Goal: Information Seeking & Learning: Understand process/instructions

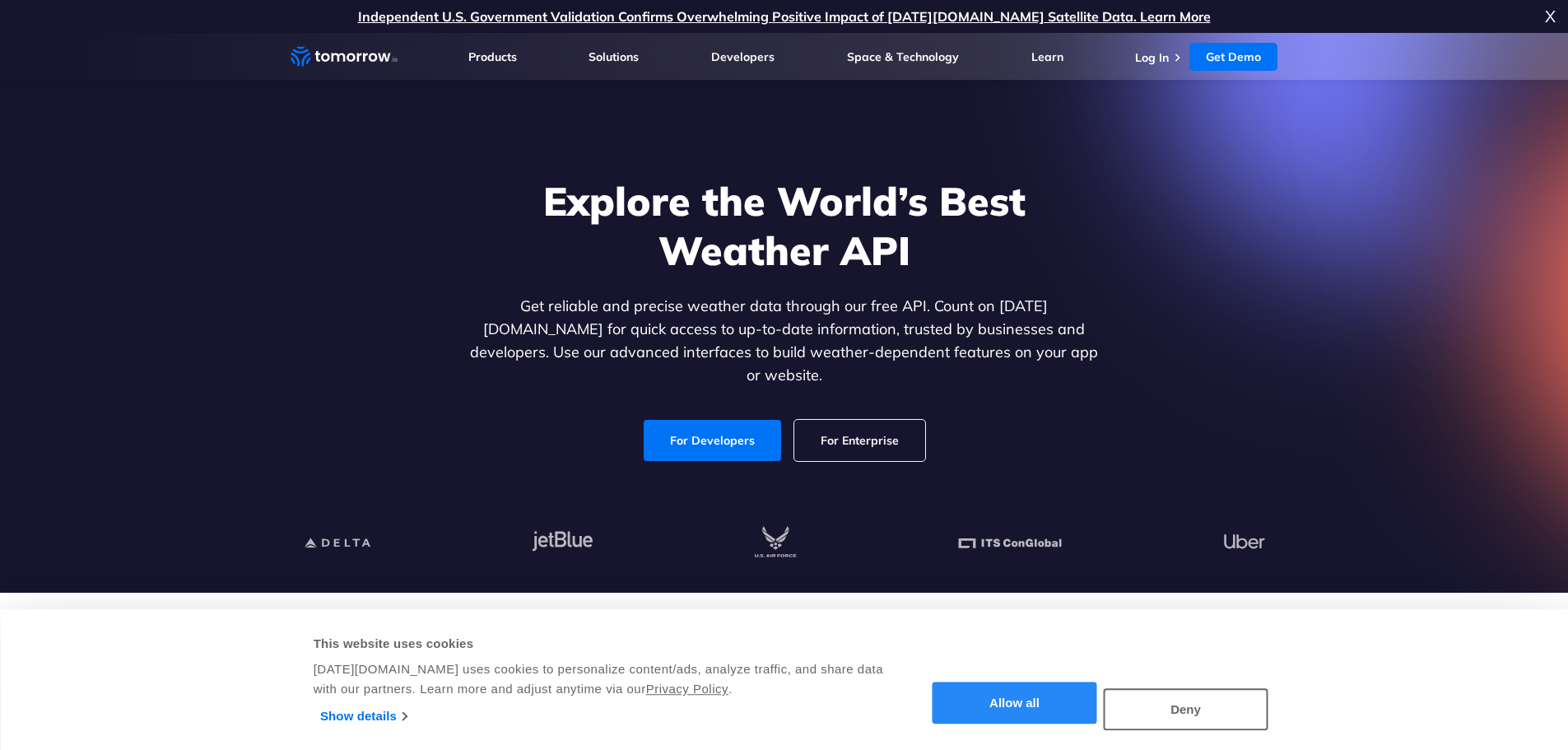
click at [1029, 711] on button "Allow all" at bounding box center [1015, 703] width 164 height 42
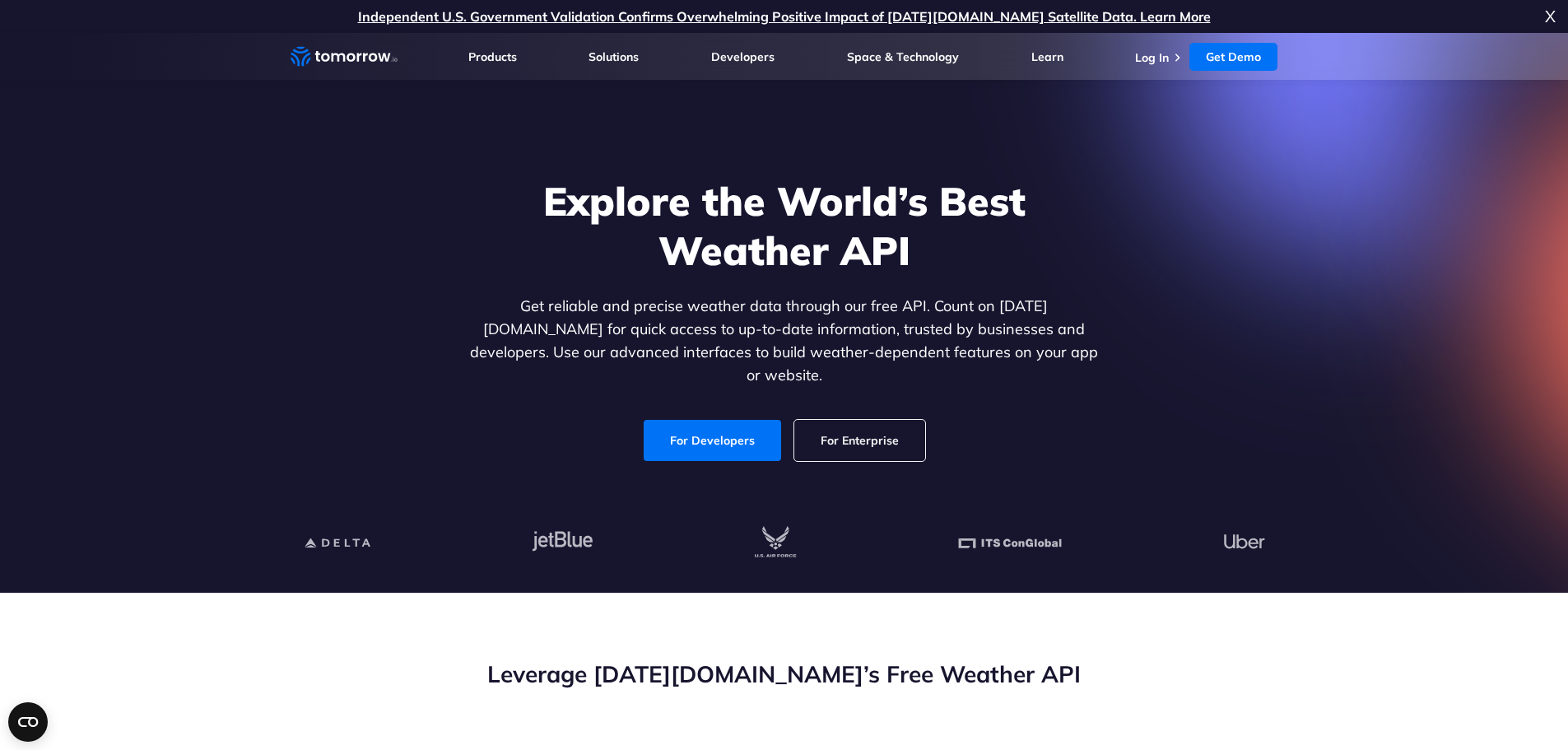
click at [1545, 14] on span "X" at bounding box center [1550, 16] width 11 height 33
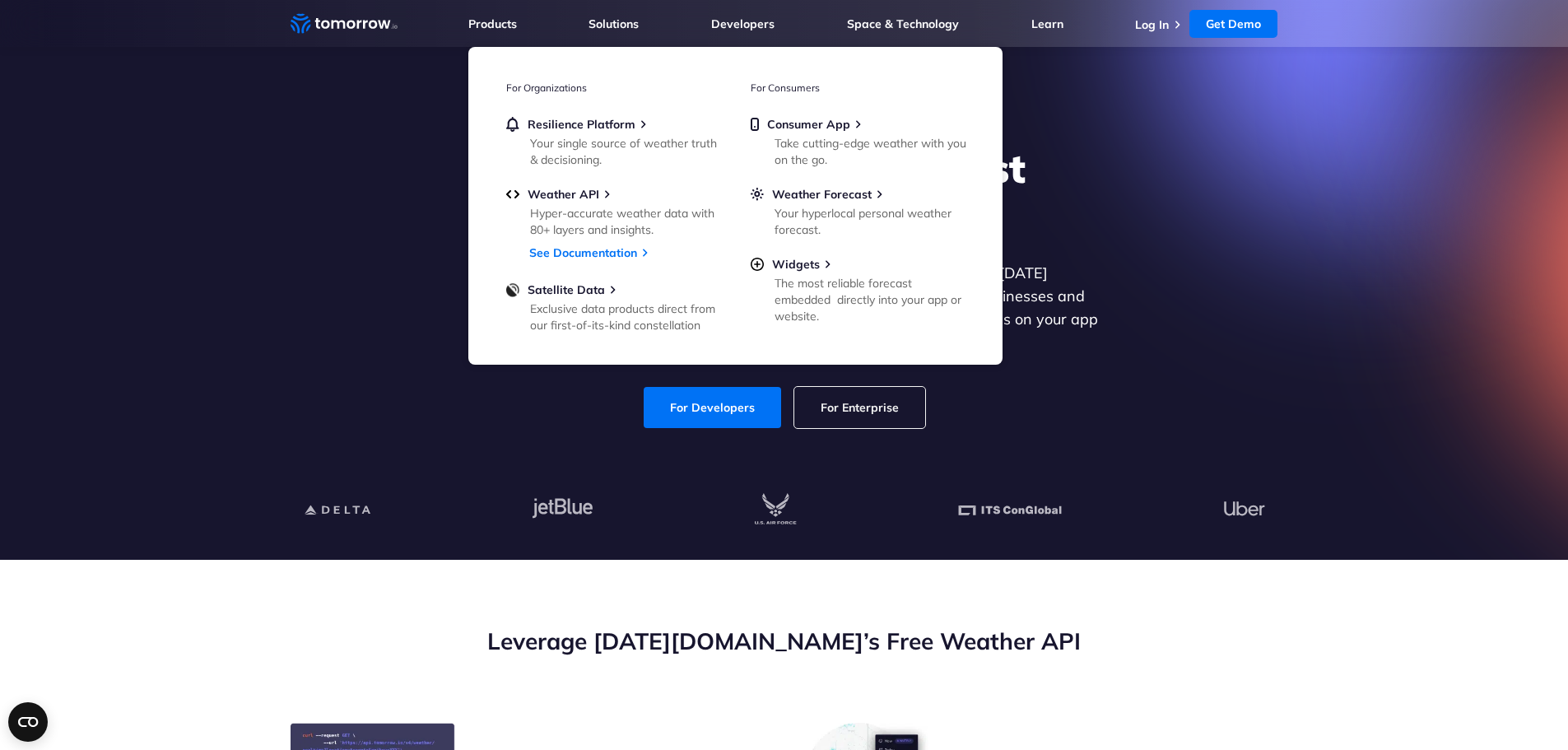
click at [342, 19] on icon "Weather Intelligence Solutions" at bounding box center [344, 23] width 107 height 20
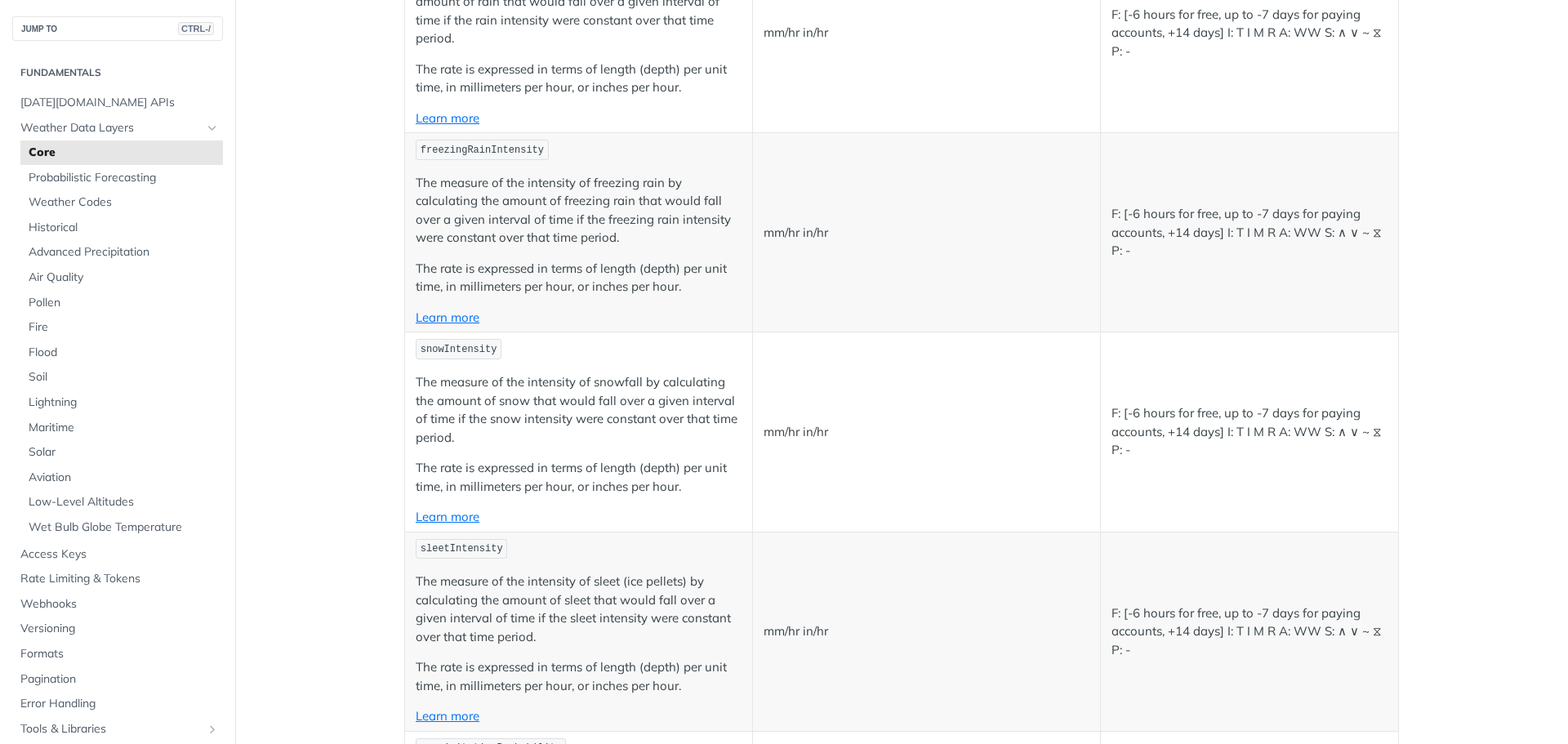
scroll to position [3022, 0]
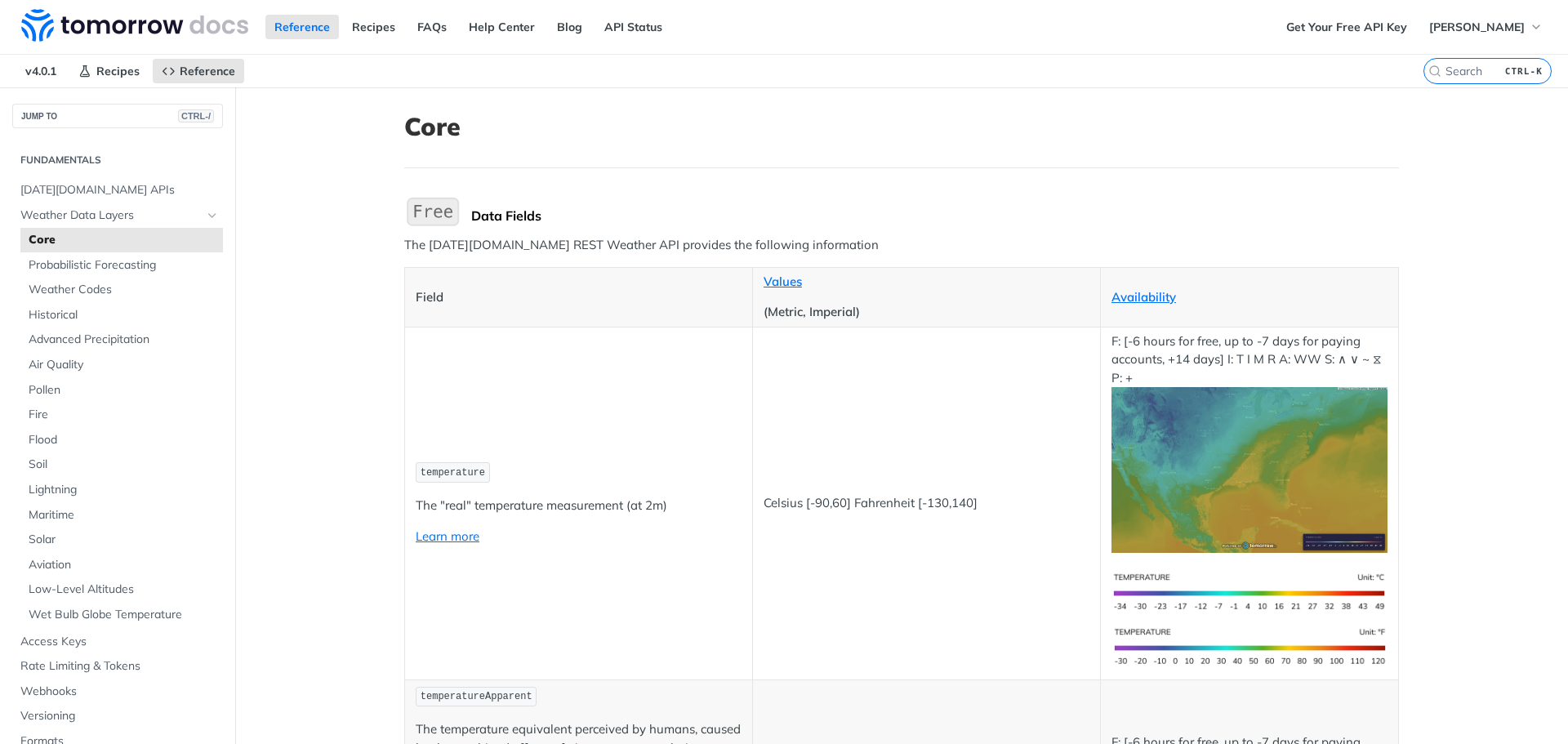
click at [1249, 438] on img "Expand image" at bounding box center [1249, 469] width 276 height 166
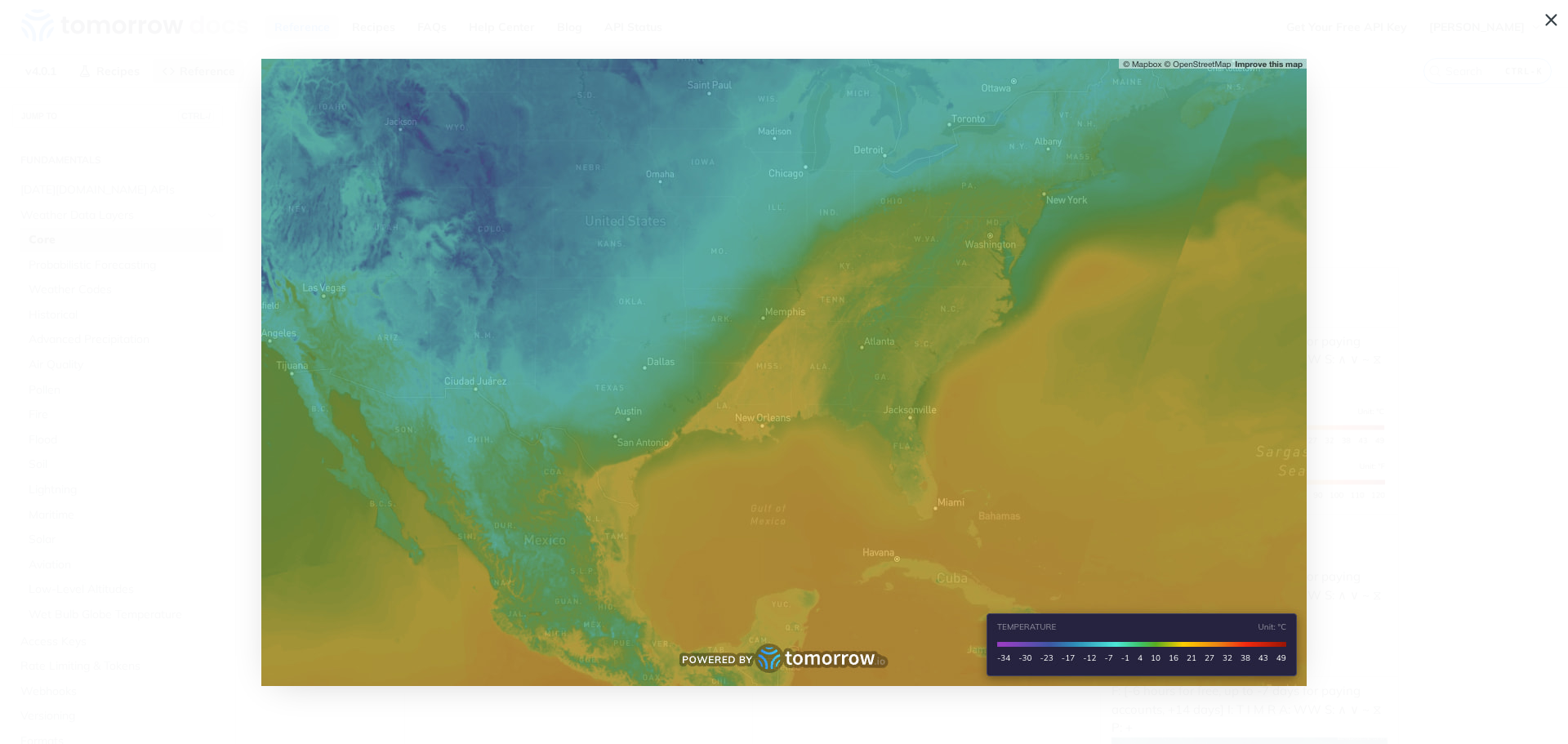
click at [1553, 18] on span "Collapse image" at bounding box center [784, 372] width 1568 height 744
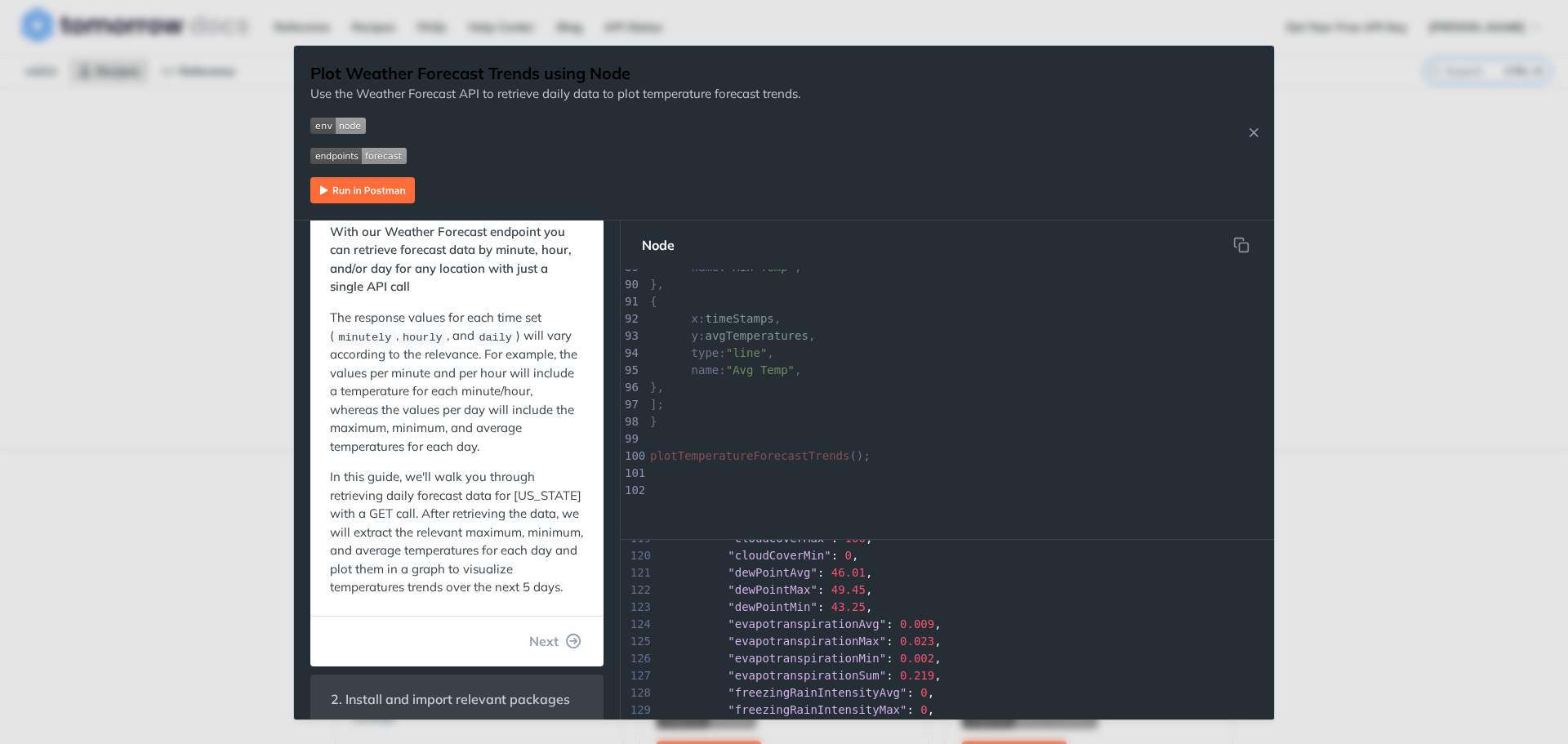
scroll to position [2286, 0]
click at [136, 479] on div "Jump to Content Reference Recipes FAQs Help Center Blog API Status Recipes Refe…" at bounding box center [784, 372] width 1568 height 744
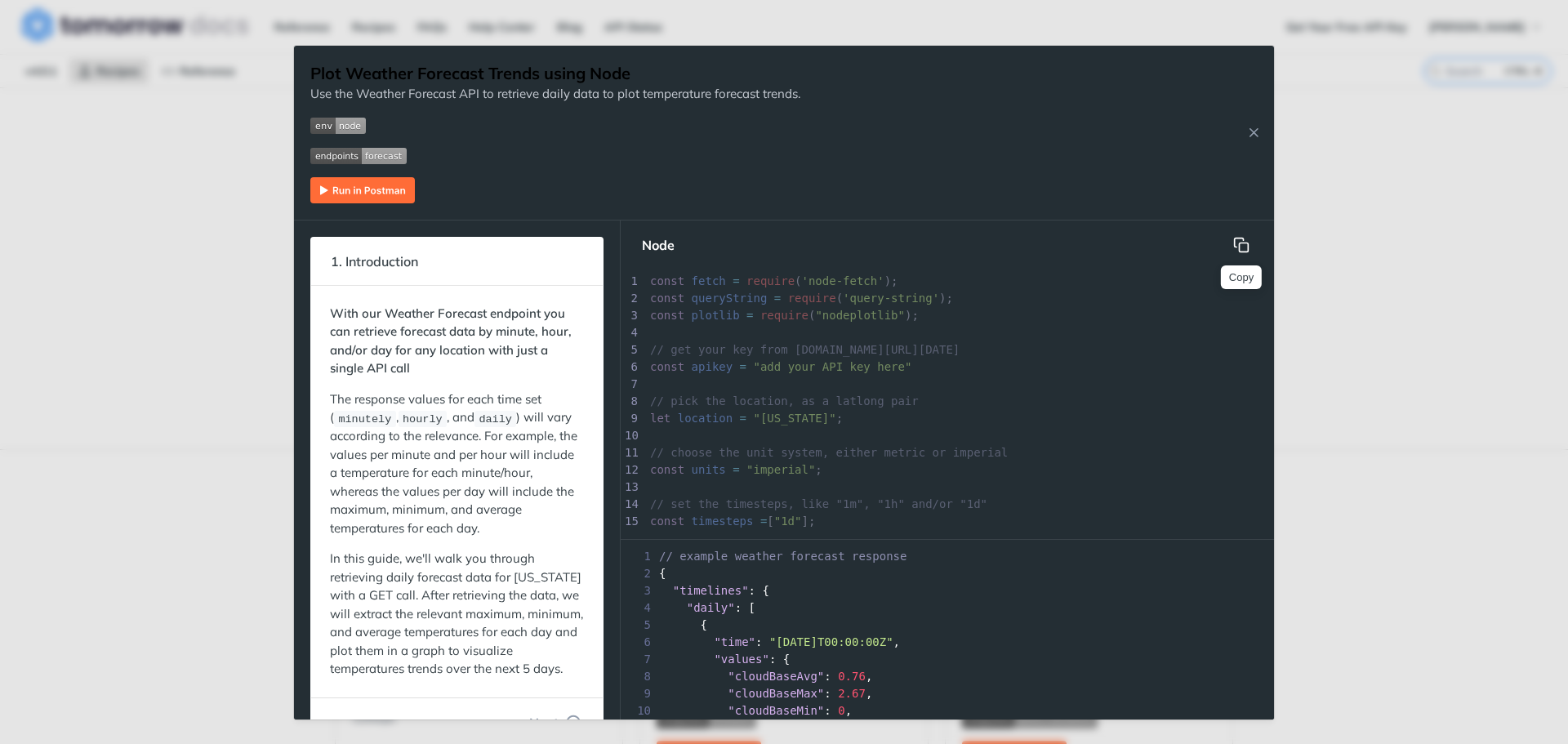
click at [1241, 242] on icon "hidden" at bounding box center [1244, 247] width 9 height 9
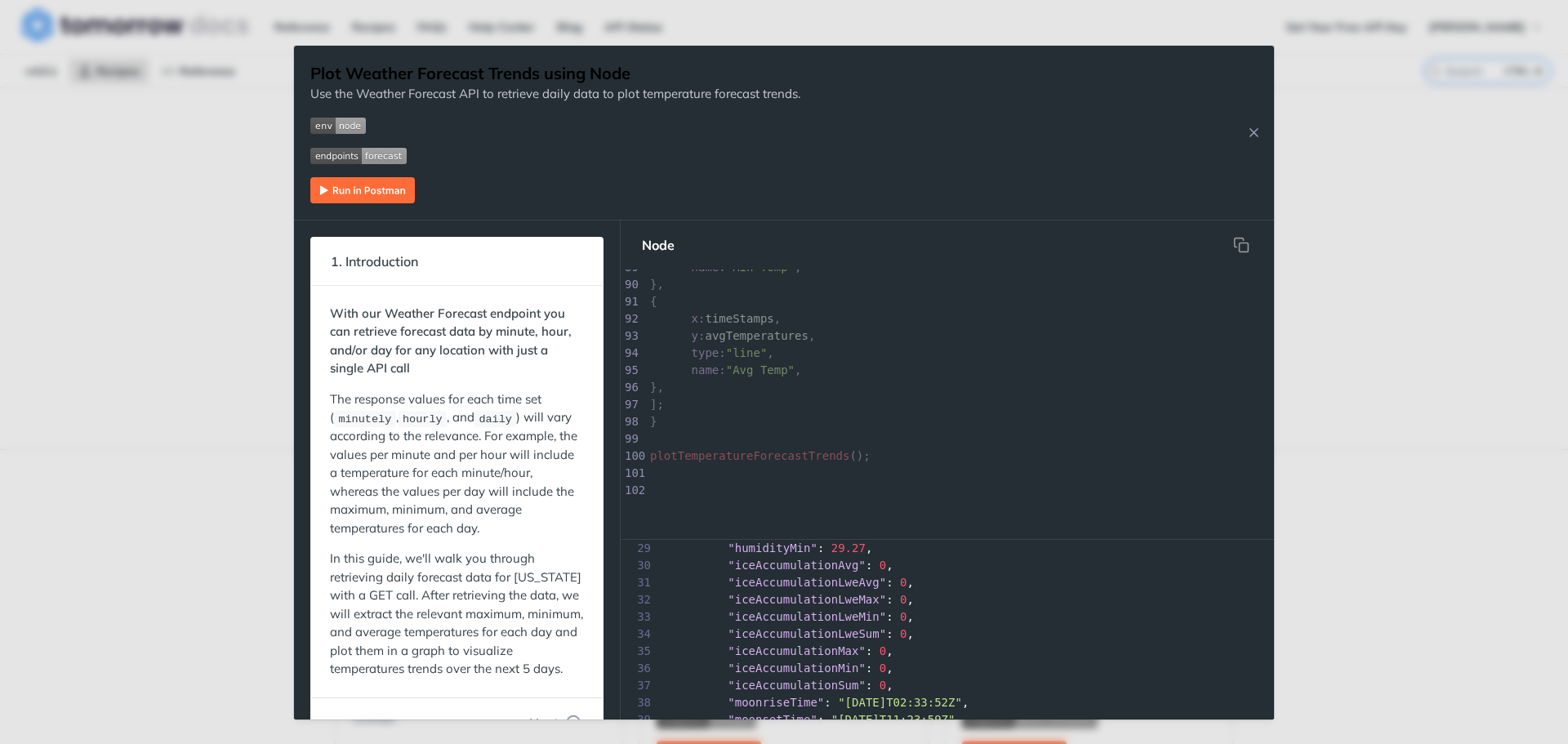
scroll to position [490, 0]
click at [1473, 426] on div "Jump to Content Reference Recipes FAQs Help Center Blog API Status Recipes Refe…" at bounding box center [784, 372] width 1568 height 744
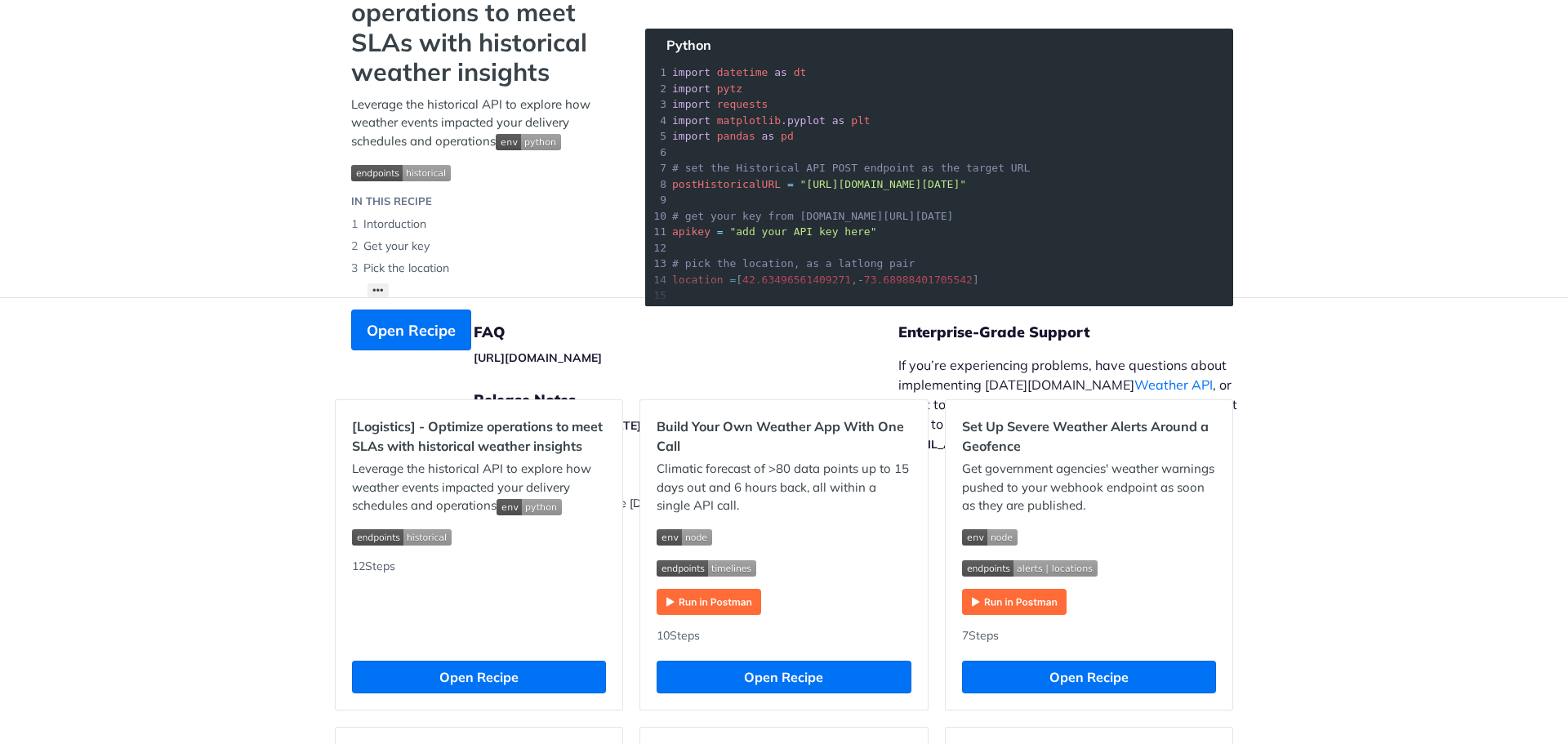
scroll to position [163, 0]
